Goal: Task Accomplishment & Management: Complete application form

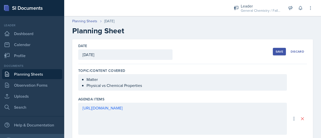
scroll to position [219, 0]
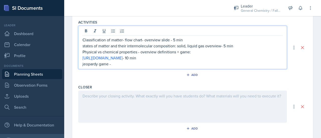
click at [112, 62] on p "jeopardy game -" at bounding box center [182, 64] width 200 height 6
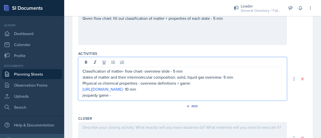
scroll to position [232, 0]
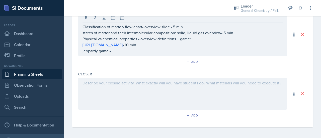
click at [176, 98] on div at bounding box center [182, 94] width 208 height 32
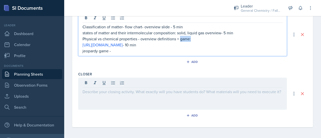
drag, startPoint x: 180, startPoint y: 39, endPoint x: 194, endPoint y: 40, distance: 14.5
click at [194, 40] on p "Physical vs chemical properties - overview definitions + game:" at bounding box center [182, 39] width 200 height 6
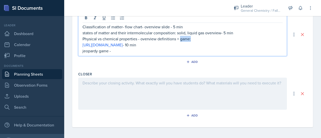
copy p "game:"
click at [196, 39] on p "Physical vs chemical properties - overview definitions + game:" at bounding box center [182, 39] width 200 height 6
drag, startPoint x: 192, startPoint y: 39, endPoint x: 175, endPoint y: 39, distance: 17.0
click at [175, 39] on p "Physical vs chemical properties - overview definitions + game:" at bounding box center [182, 39] width 200 height 6
click at [221, 44] on p "[URL][DOMAIN_NAME] - 10 min" at bounding box center [182, 45] width 200 height 6
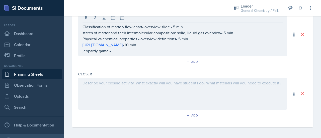
click at [210, 86] on div at bounding box center [182, 94] width 208 height 32
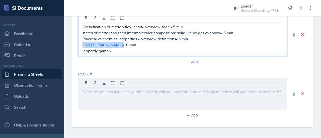
drag, startPoint x: 208, startPoint y: 45, endPoint x: 77, endPoint y: 42, distance: 130.8
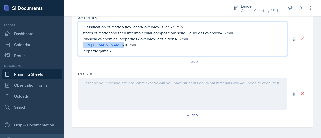
copy p "[URL][DOMAIN_NAME]"
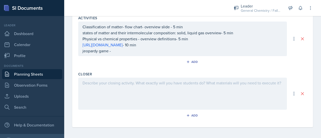
click at [91, 99] on div at bounding box center [182, 94] width 208 height 32
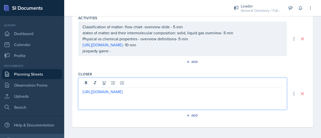
scroll to position [232, 0]
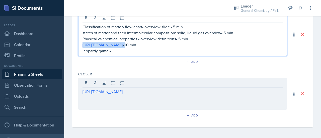
drag, startPoint x: 209, startPoint y: 44, endPoint x: 65, endPoint y: 45, distance: 144.3
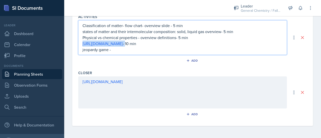
scroll to position [223, 0]
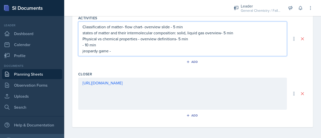
drag, startPoint x: 102, startPoint y: 45, endPoint x: 75, endPoint y: 45, distance: 27.8
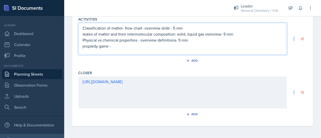
scroll to position [221, 0]
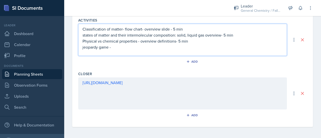
click at [121, 48] on p "jeopardy game -" at bounding box center [182, 47] width 200 height 6
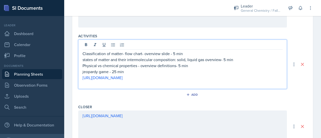
scroll to position [229, 0]
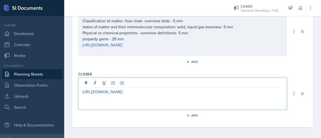
click at [222, 91] on p "[URL][DOMAIN_NAME]" at bounding box center [182, 92] width 200 height 6
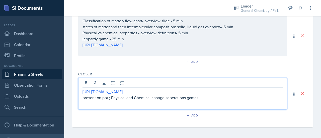
click at [183, 96] on p "present on ppt.; Physical and Chemical change seperations games" at bounding box center [182, 98] width 200 height 6
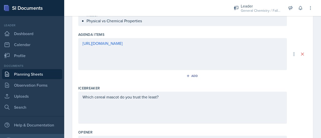
scroll to position [0, 0]
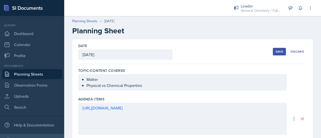
click at [278, 52] on div "Save" at bounding box center [279, 52] width 8 height 4
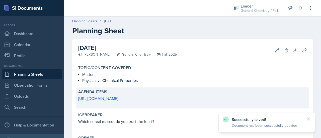
scroll to position [125, 0]
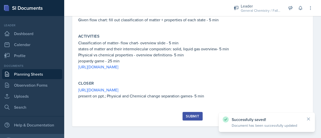
click at [193, 117] on div "Submit" at bounding box center [192, 116] width 13 height 4
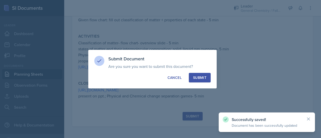
click at [200, 77] on div "Submit" at bounding box center [199, 77] width 13 height 5
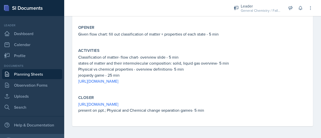
scroll to position [0, 0]
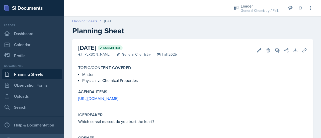
click at [94, 21] on link "Planning Sheets" at bounding box center [84, 21] width 25 height 5
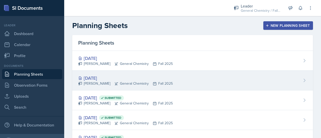
click at [122, 75] on div "[DATE]" at bounding box center [125, 78] width 94 height 7
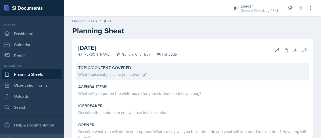
click at [127, 67] on label "Topic/Content Covered" at bounding box center [104, 67] width 53 height 5
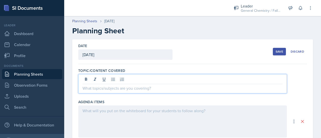
click at [102, 78] on div at bounding box center [182, 83] width 208 height 19
drag, startPoint x: 158, startPoint y: 90, endPoint x: 181, endPoint y: 88, distance: 22.6
click at [181, 88] on p "-Chemical foundations: Ions, Elements, and Atoms" at bounding box center [182, 88] width 200 height 6
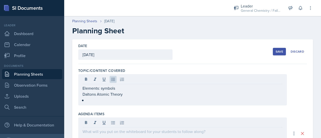
click at [93, 104] on div "Elements: symbols [PERSON_NAME] Atomic Theory" at bounding box center [182, 89] width 208 height 31
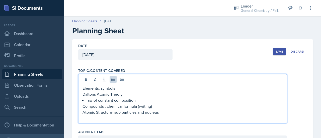
click at [85, 100] on div "Elements: symbols Daltons Atomic Theory law of constant composition Compounds :…" at bounding box center [182, 103] width 200 height 36
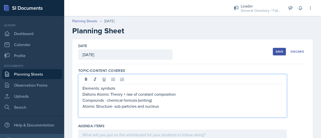
click at [155, 112] on p at bounding box center [182, 112] width 200 height 6
click at [163, 106] on p "Atomic Structure- sub particles and nucleus" at bounding box center [182, 106] width 200 height 6
click at [163, 106] on p "Atomic Structure- sub particles and nucleus (indivudal" at bounding box center [182, 106] width 200 height 6
click at [132, 114] on p "Isotopes- calculating mass" at bounding box center [182, 112] width 200 height 6
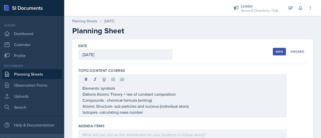
click at [82, 112] on div "Elements: symbols Daltons Atomic Theory + law of constant composition Compounds…" at bounding box center [182, 95] width 208 height 43
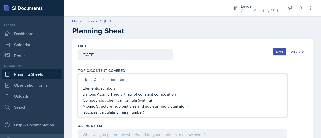
click at [99, 114] on p "Isotopes- calculating mass number(" at bounding box center [182, 112] width 200 height 6
click at [182, 111] on p "Isotopes (interpretation) - calculating mass number(" at bounding box center [182, 112] width 200 height 6
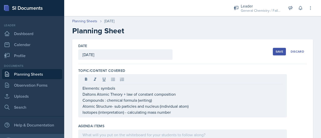
click at [275, 52] on div "Save" at bounding box center [279, 52] width 8 height 4
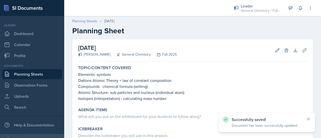
click at [83, 24] on link "Planning Sheets" at bounding box center [84, 21] width 25 height 5
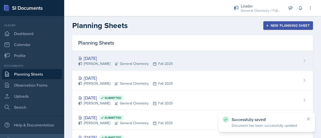
click at [111, 65] on div "[PERSON_NAME] General Chemistry Fall 2025" at bounding box center [125, 63] width 94 height 5
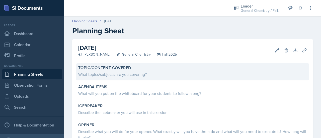
click at [108, 77] on div "What topics/subjects are you covering?" at bounding box center [192, 74] width 228 height 6
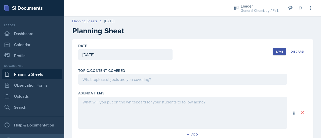
click at [105, 80] on div at bounding box center [182, 79] width 208 height 11
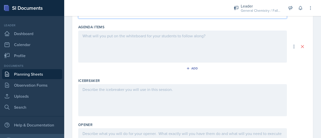
scroll to position [142, 0]
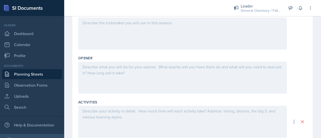
click at [119, 73] on div at bounding box center [182, 78] width 208 height 32
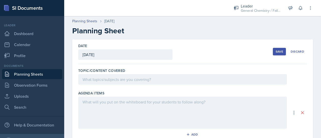
scroll to position [101, 0]
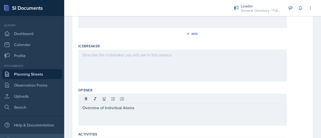
click at [82, 106] on div "Overview of Individual Atoms" at bounding box center [182, 110] width 208 height 32
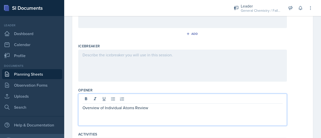
scroll to position [0, 0]
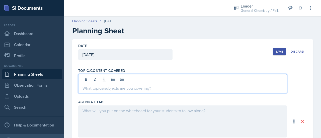
click at [139, 77] on div at bounding box center [182, 83] width 208 height 19
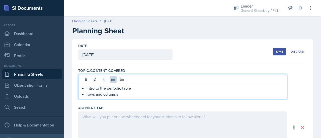
click at [124, 94] on p "rows and columns" at bounding box center [184, 94] width 196 height 6
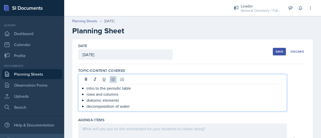
click at [109, 106] on p "decomposistion of water" at bounding box center [184, 106] width 196 height 6
click at [136, 106] on p "decomposition of water" at bounding box center [184, 106] width 196 height 6
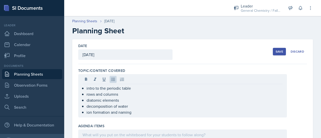
drag, startPoint x: 136, startPoint y: 115, endPoint x: 83, endPoint y: 112, distance: 53.0
click at [83, 112] on div "intro to the periodic table rows and columns diatomic elements decomposition of…" at bounding box center [182, 95] width 208 height 43
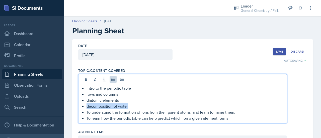
drag, startPoint x: 132, startPoint y: 106, endPoint x: 78, endPoint y: 108, distance: 53.9
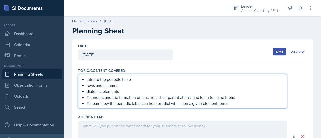
click at [88, 92] on p "diatomic elements" at bounding box center [184, 91] width 196 height 6
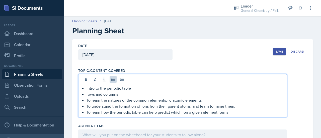
click at [85, 93] on div "intro to the periodic table rows and columns To learn the natures of the common…" at bounding box center [182, 100] width 200 height 30
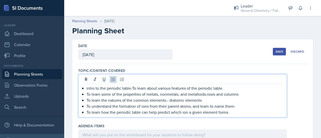
click at [132, 87] on p "intro to the periodic table-To learn about various features of the periodic tab…" at bounding box center [184, 88] width 196 height 6
drag, startPoint x: 132, startPoint y: 87, endPoint x: 84, endPoint y: 88, distance: 48.1
click at [84, 88] on div "intro to the periodic table- To learn about various features of the periodic ta…" at bounding box center [182, 100] width 200 height 30
copy p "intro to the periodic table-"
click at [189, 88] on p "To learn about various features of the periodic table." at bounding box center [184, 88] width 196 height 6
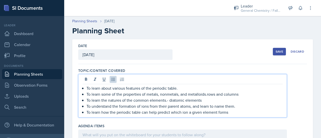
click at [206, 94] on p "To learn some of the properties of metals, nonmetals, and metalloids.rows and c…" at bounding box center [184, 94] width 196 height 6
drag, startPoint x: 208, startPoint y: 94, endPoint x: 249, endPoint y: 95, distance: 40.9
click at [249, 95] on p "To learn some of the properties of metals, nonmetals, and metalloids.rows and c…" at bounding box center [184, 94] width 196 height 6
copy p "ows and columns"
click at [230, 114] on p "To learn how the periodic table can help predict which ion a given element forms" at bounding box center [184, 112] width 196 height 6
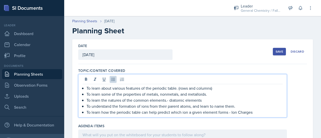
click at [258, 113] on p "To learn how the periodic table can help predict which ion a given element form…" at bounding box center [184, 112] width 196 height 6
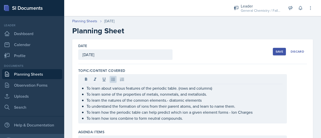
click at [278, 50] on div "Save" at bounding box center [279, 52] width 8 height 4
